Goal: Find specific page/section: Find specific page/section

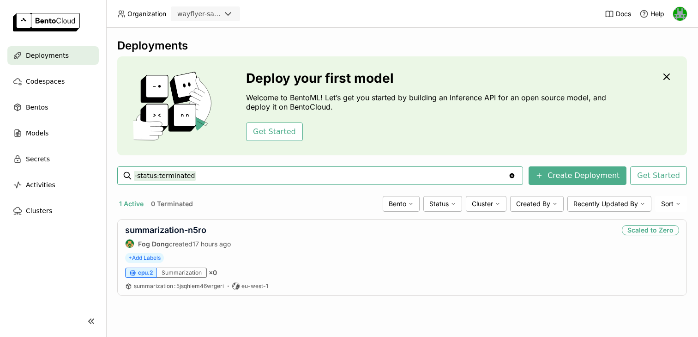
click at [231, 13] on icon at bounding box center [228, 13] width 11 height 11
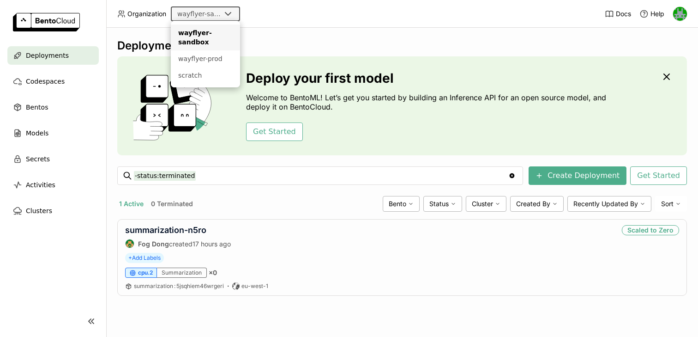
click at [271, 12] on header "Organization wayflyer-sandbox Docs Help" at bounding box center [349, 14] width 698 height 28
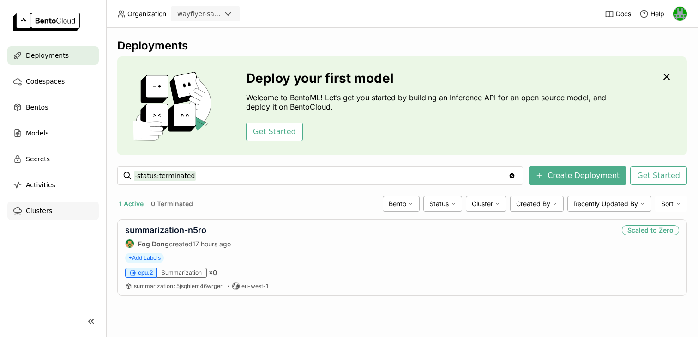
click at [36, 212] on span "Clusters" at bounding box center [39, 210] width 26 height 11
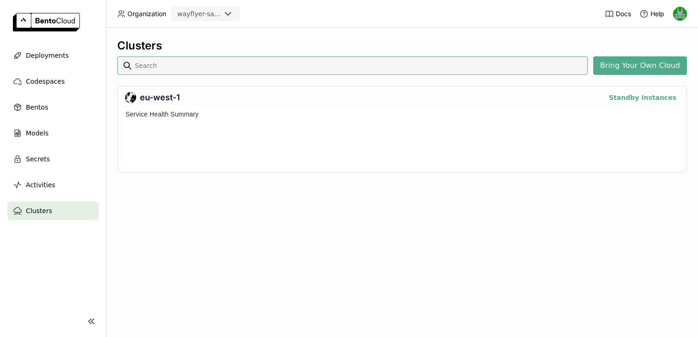
scroll to position [60, 560]
click at [216, 9] on div "wayflyer-sandbox" at bounding box center [198, 13] width 43 height 9
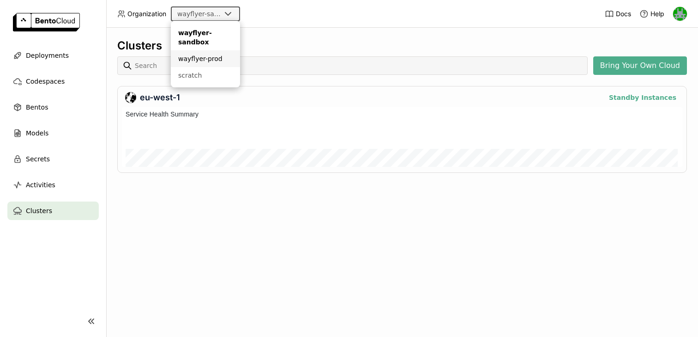
click at [206, 59] on div "wayflyer-prod" at bounding box center [205, 58] width 54 height 9
